Goal: Check status: Check status

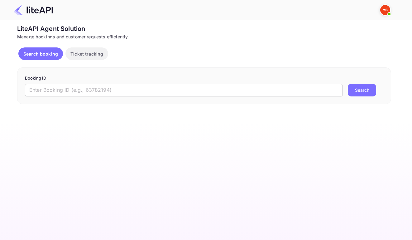
click at [176, 93] on input "text" at bounding box center [184, 90] width 318 height 12
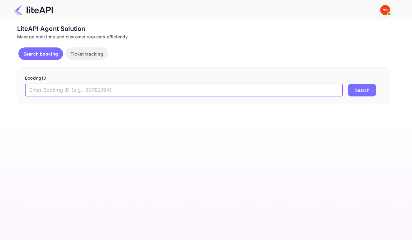
paste input "8900695"
type input "8900695"
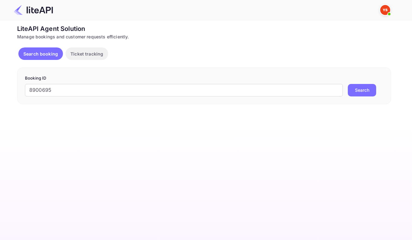
click at [370, 95] on button "Search" at bounding box center [362, 90] width 28 height 12
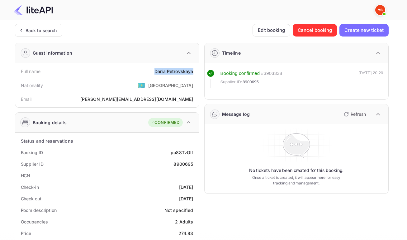
drag, startPoint x: 152, startPoint y: 72, endPoint x: 191, endPoint y: 76, distance: 39.5
click at [191, 76] on div "Full name [PERSON_NAME]" at bounding box center [107, 71] width 179 height 12
copy div "[PERSON_NAME]"
drag, startPoint x: 168, startPoint y: 155, endPoint x: 192, endPoint y: 157, distance: 24.0
click at [192, 157] on div "Booking ID po88TvOIf" at bounding box center [107, 152] width 179 height 12
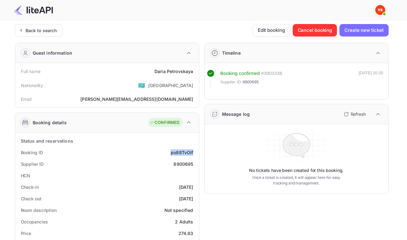
copy div "po88TvOIf"
click at [180, 166] on div "8900695" at bounding box center [184, 163] width 20 height 7
copy div "8900695"
